Goal: Task Accomplishment & Management: Use online tool/utility

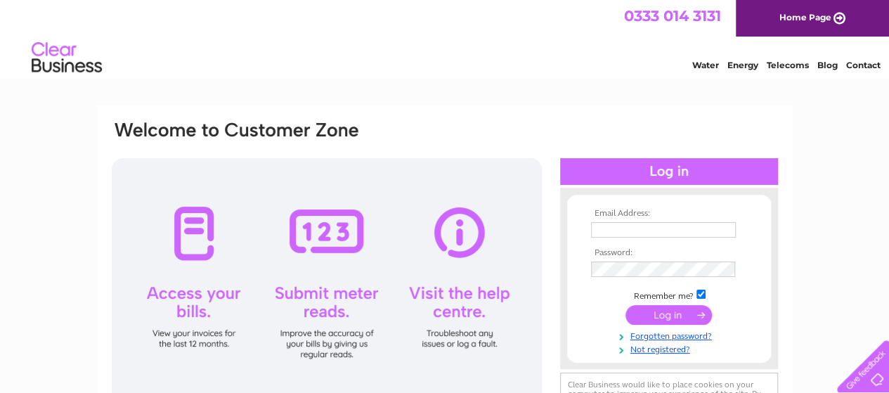
type input "javaid_masud@yahoo.co.uk"
click at [680, 309] on input "submit" at bounding box center [669, 315] width 86 height 20
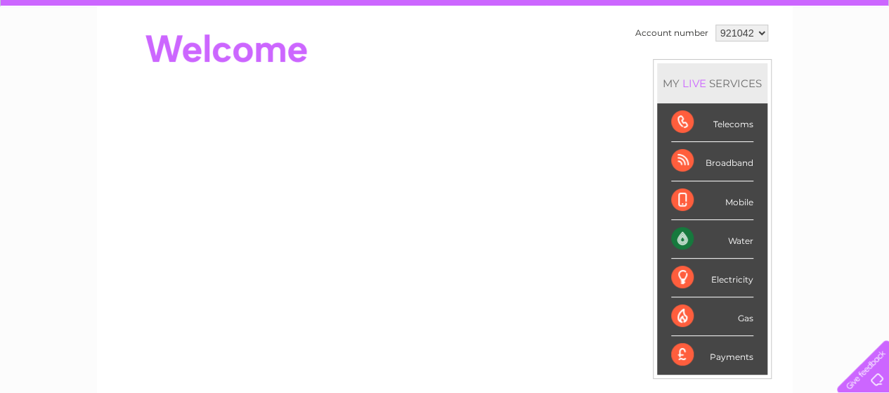
scroll to position [129, 0]
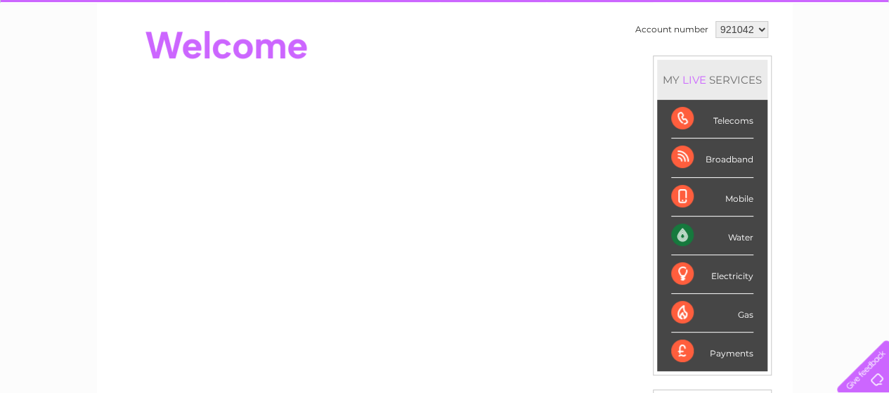
click at [678, 240] on div "Water" at bounding box center [712, 236] width 82 height 39
click at [713, 229] on div "Water" at bounding box center [712, 236] width 82 height 39
click at [734, 234] on div "Water" at bounding box center [712, 236] width 82 height 39
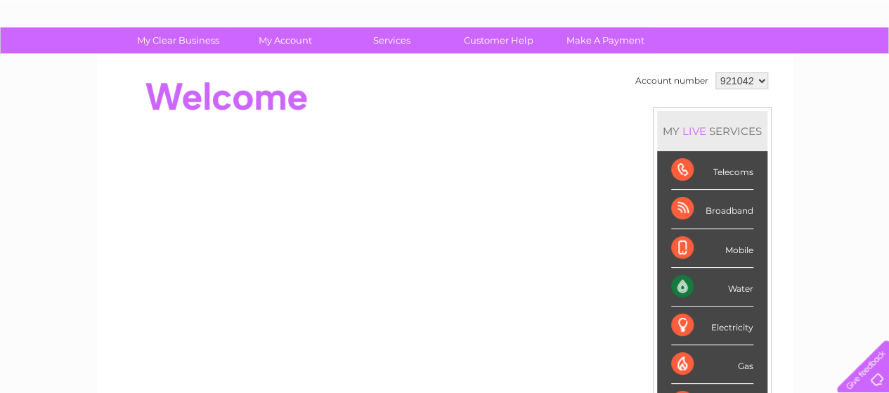
scroll to position [72, 0]
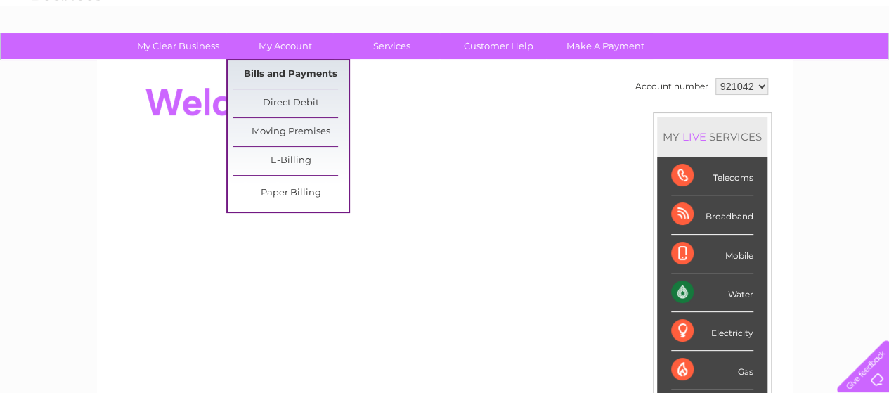
click at [295, 75] on link "Bills and Payments" at bounding box center [291, 74] width 116 height 28
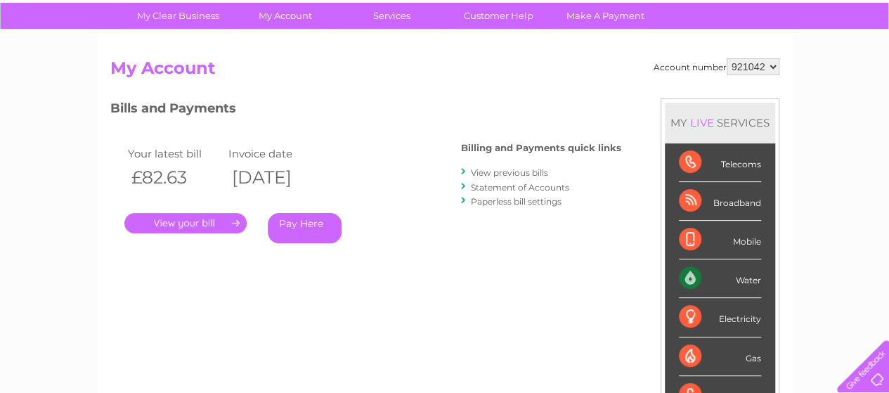
scroll to position [96, 0]
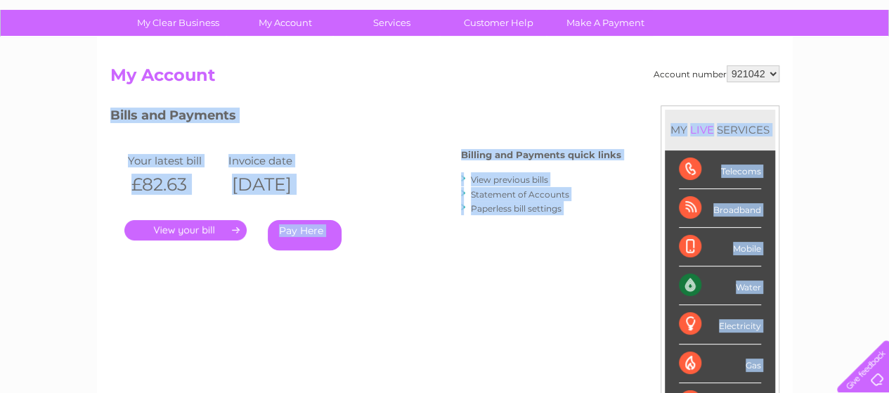
drag, startPoint x: 873, startPoint y: 98, endPoint x: 880, endPoint y: 84, distance: 16.4
click at [880, 84] on div "My Clear Business Login Details My Details My Preferences Link Account My Accou…" at bounding box center [444, 376] width 889 height 733
click at [831, 94] on div "My Clear Business Login Details My Details My Preferences Link Account My Accou…" at bounding box center [444, 376] width 889 height 733
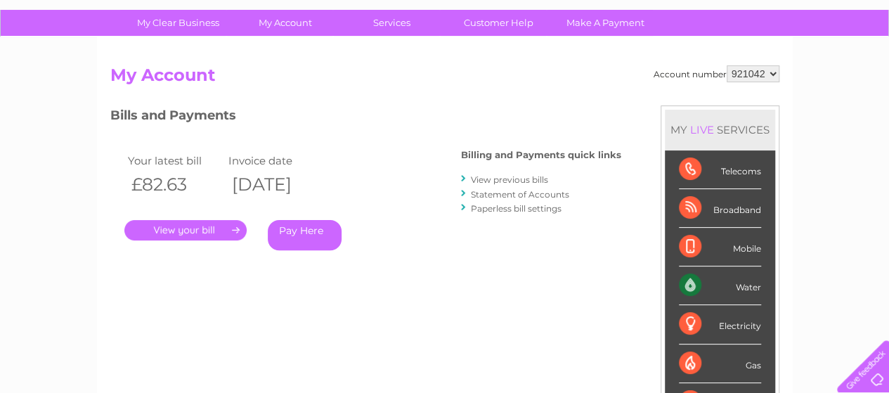
click at [394, 226] on div "Pay Here" at bounding box center [337, 235] width 138 height 30
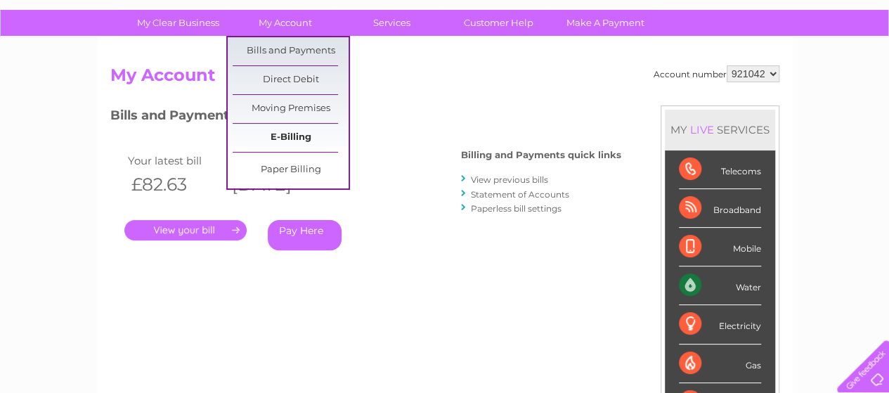
click at [293, 131] on link "E-Billing" at bounding box center [291, 138] width 116 height 28
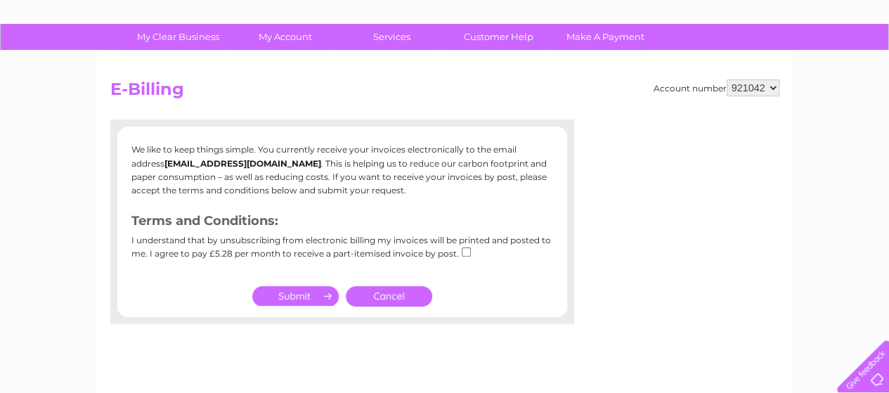
scroll to position [84, 0]
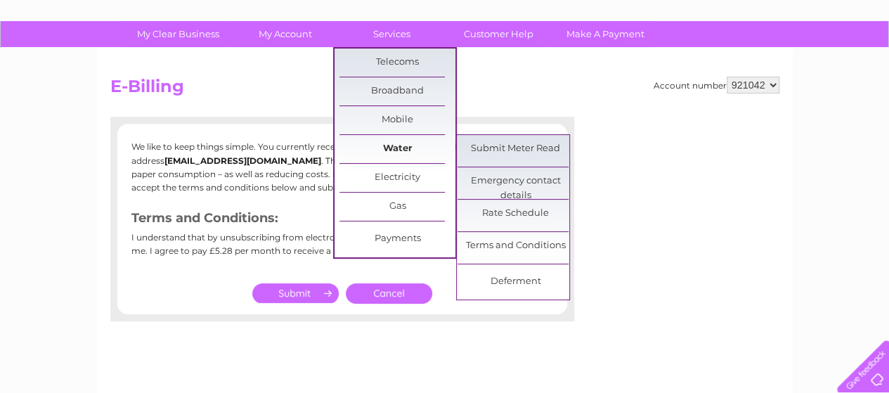
click at [387, 157] on link "Water" at bounding box center [398, 149] width 116 height 28
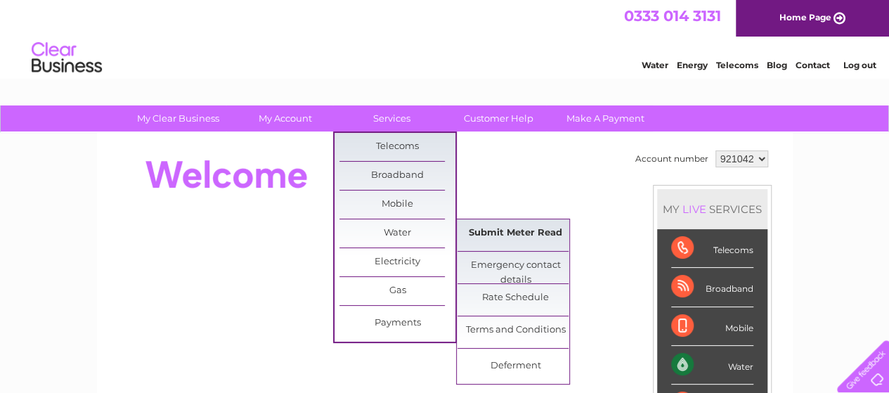
click at [501, 238] on link "Submit Meter Read" at bounding box center [516, 233] width 116 height 28
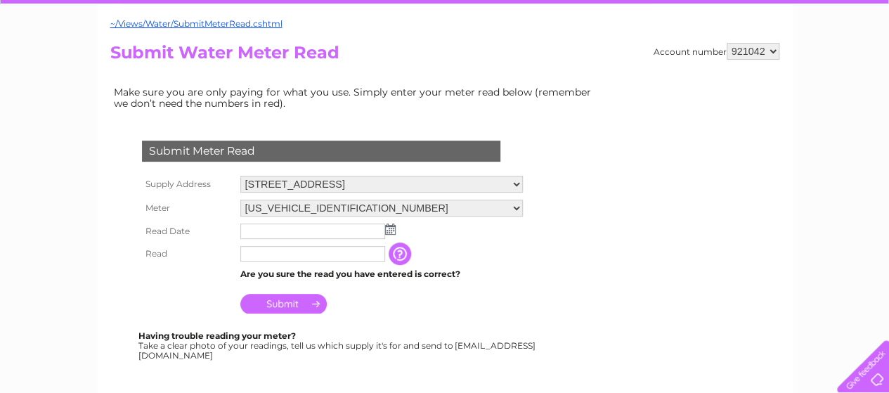
scroll to position [131, 0]
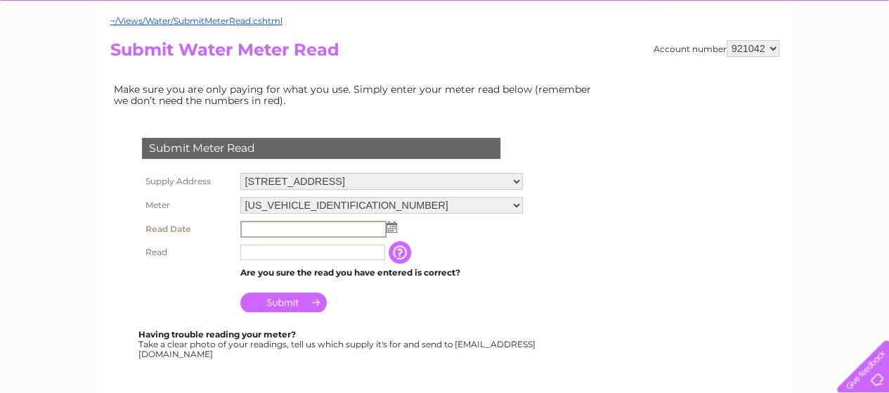
click at [359, 222] on input "text" at bounding box center [313, 229] width 146 height 17
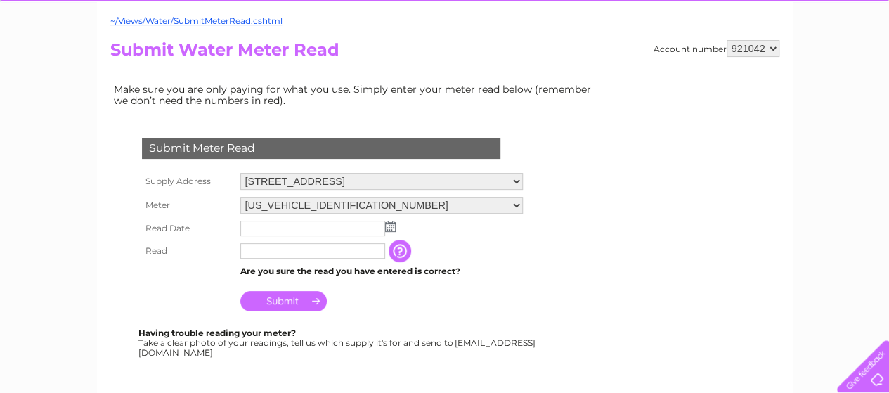
click at [392, 231] on td at bounding box center [382, 228] width 290 height 23
click at [390, 225] on img at bounding box center [390, 226] width 11 height 11
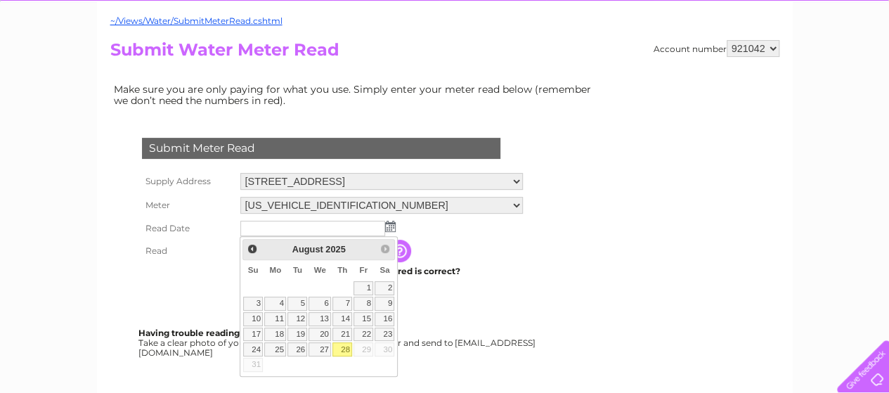
click at [339, 346] on link "28" at bounding box center [343, 349] width 20 height 14
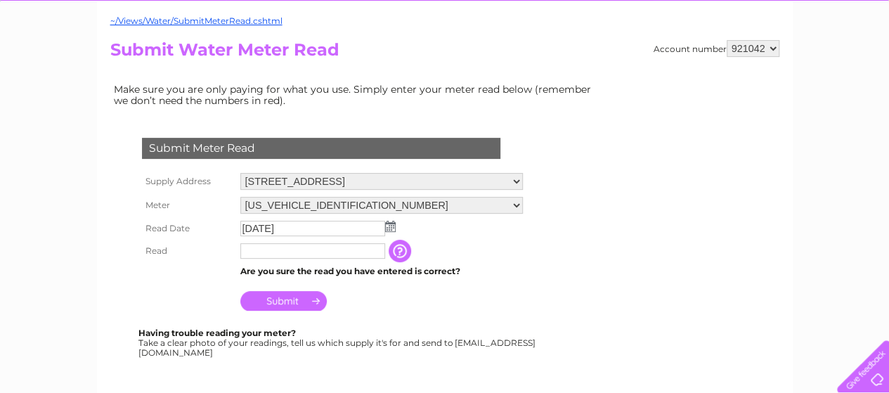
click at [391, 226] on img at bounding box center [390, 226] width 11 height 11
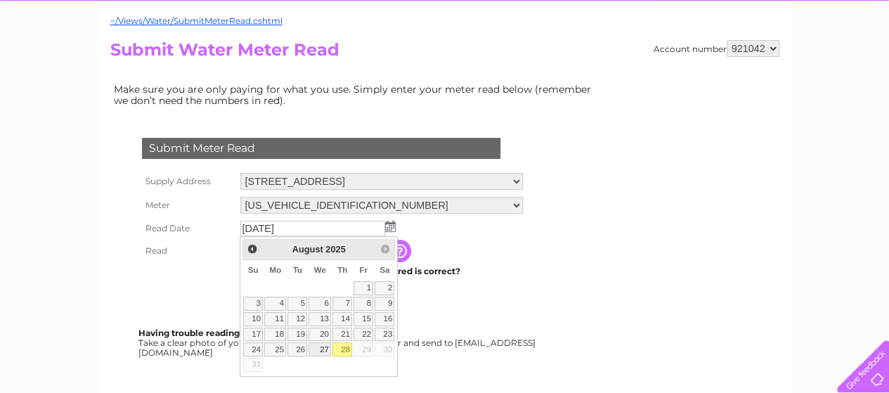
click at [325, 349] on link "27" at bounding box center [320, 349] width 23 height 14
type input "2025/08/27"
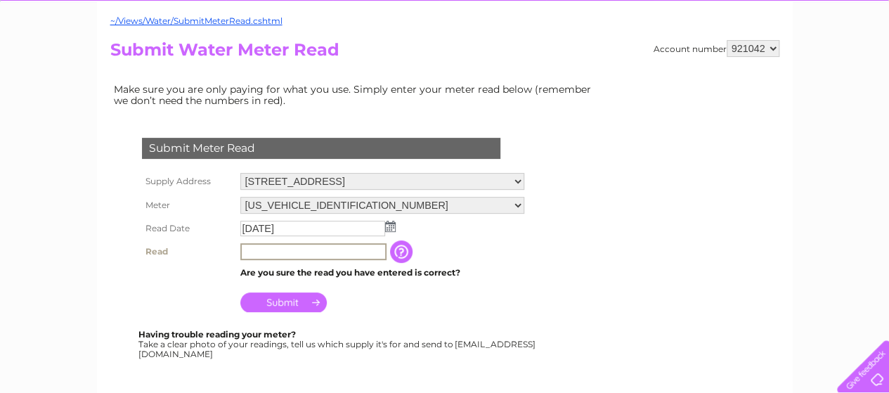
click at [323, 254] on input "text" at bounding box center [313, 251] width 146 height 17
type input "2"
type input "00258"
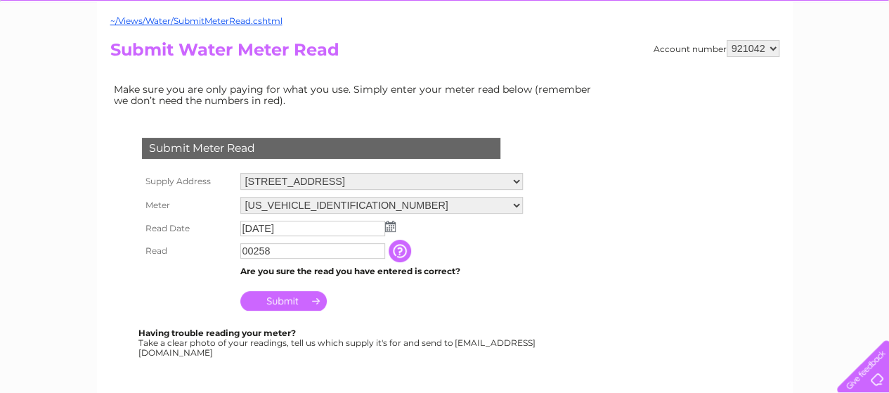
click at [278, 306] on input "Submit" at bounding box center [283, 301] width 86 height 20
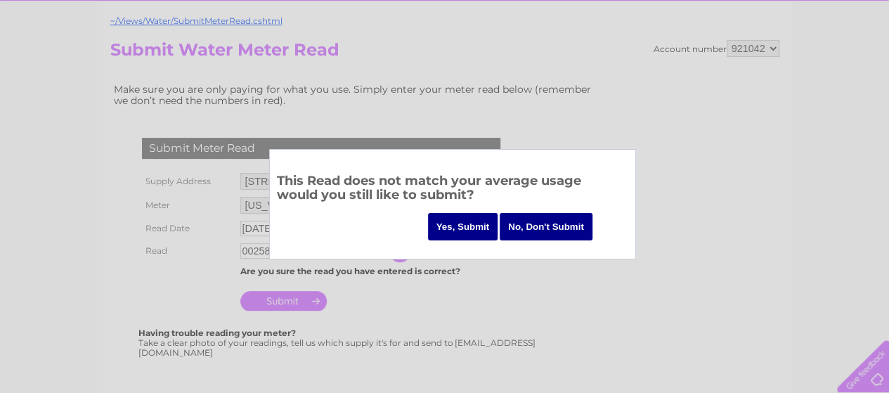
click at [462, 221] on input "Yes, Submit" at bounding box center [463, 226] width 70 height 27
